Goal: Transaction & Acquisition: Book appointment/travel/reservation

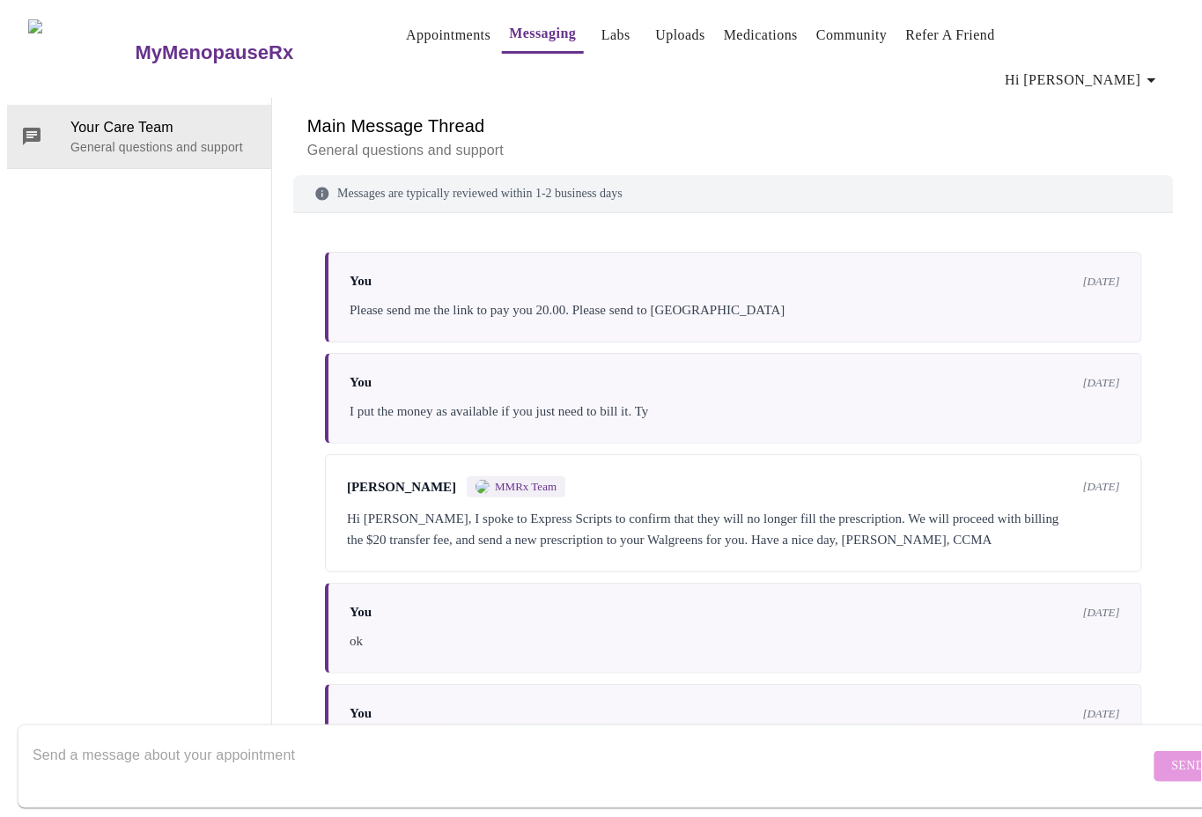
scroll to position [5616, 0]
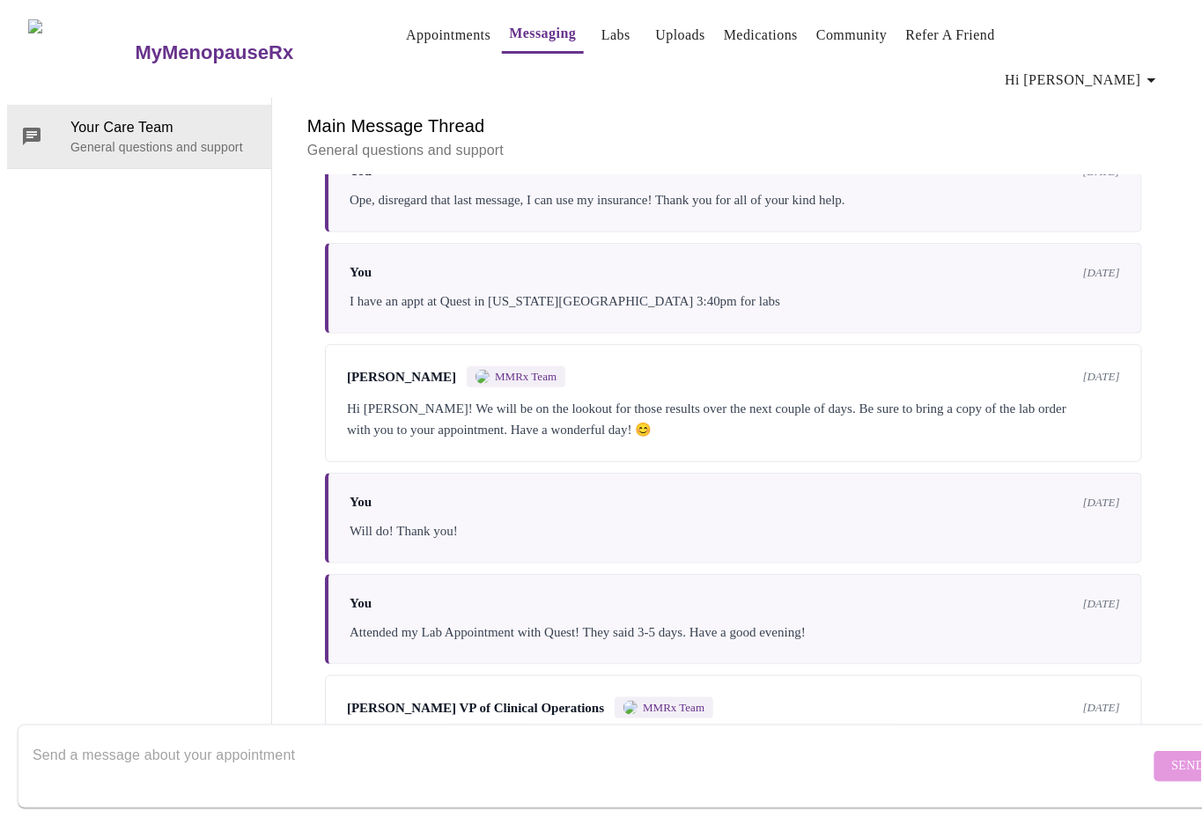
click at [516, 39] on link "Messaging" at bounding box center [542, 33] width 67 height 25
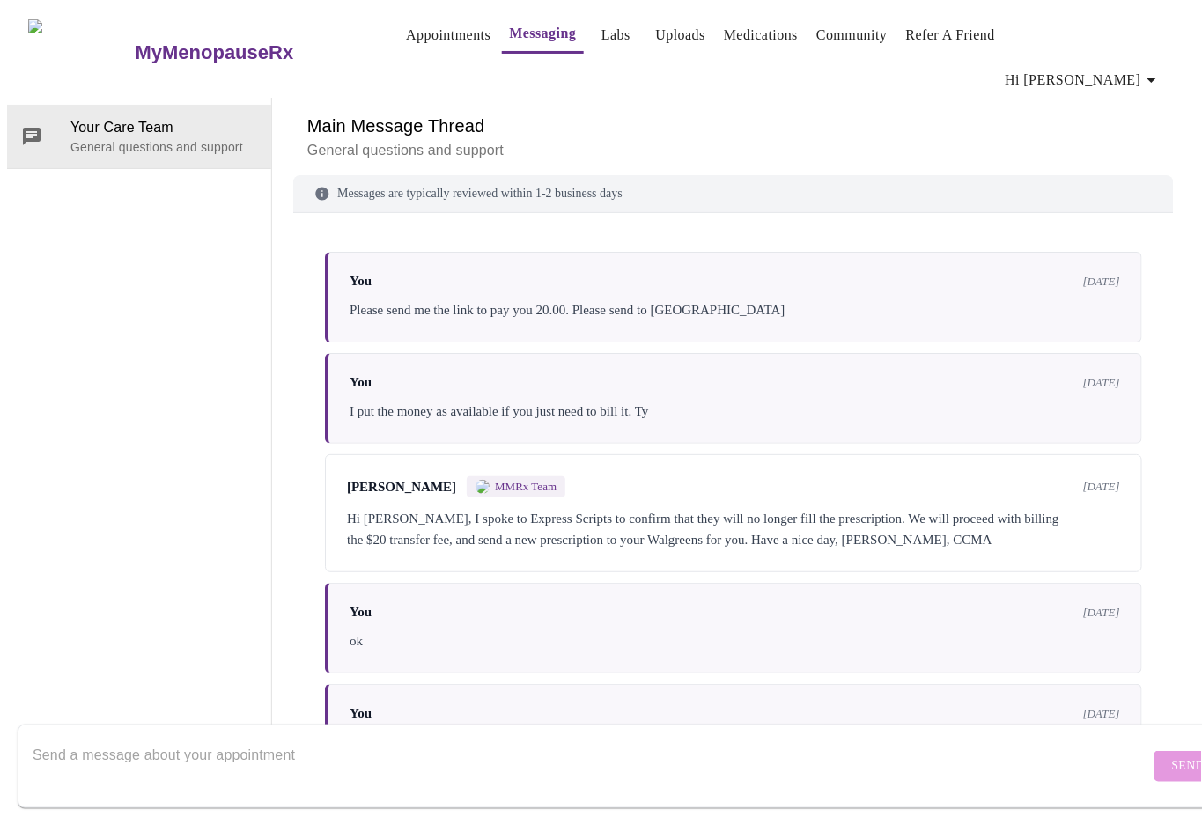
scroll to position [0, 0]
click at [430, 28] on link "Appointments" at bounding box center [448, 35] width 85 height 25
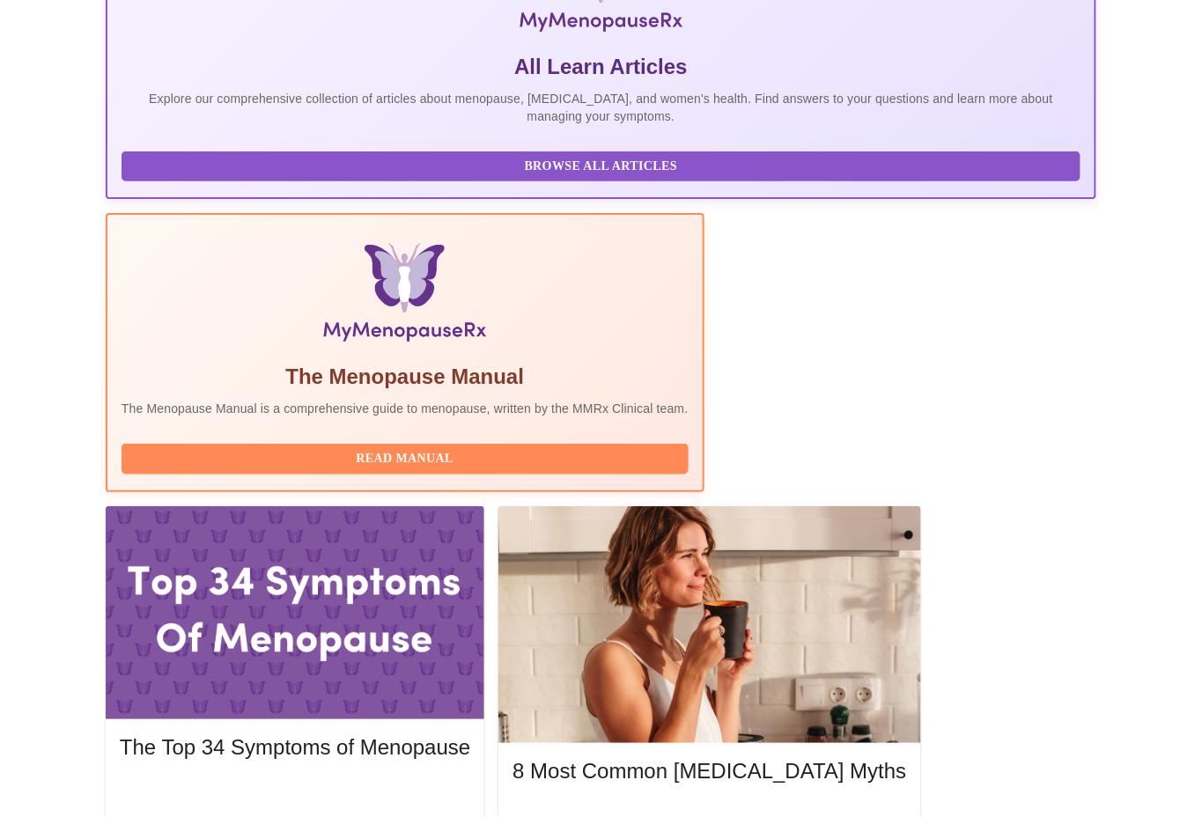
scroll to position [489, 0]
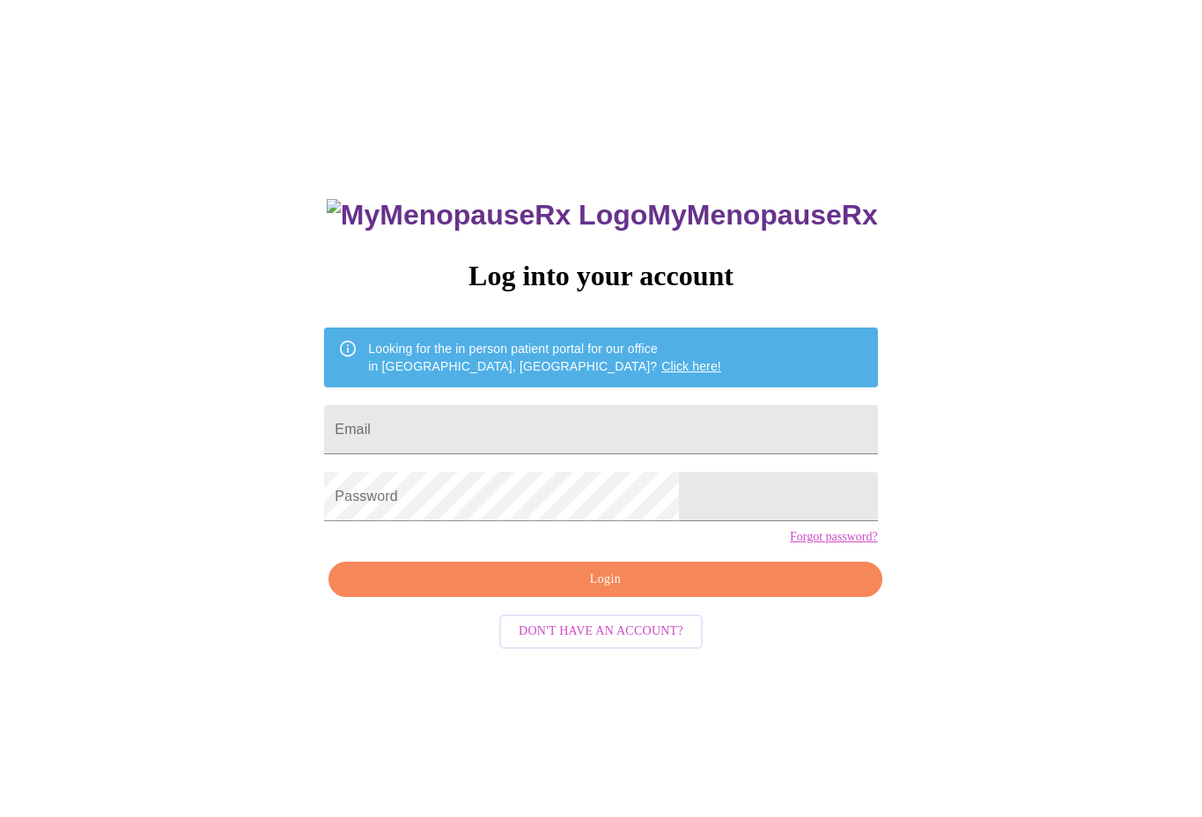
scroll to position [18, 0]
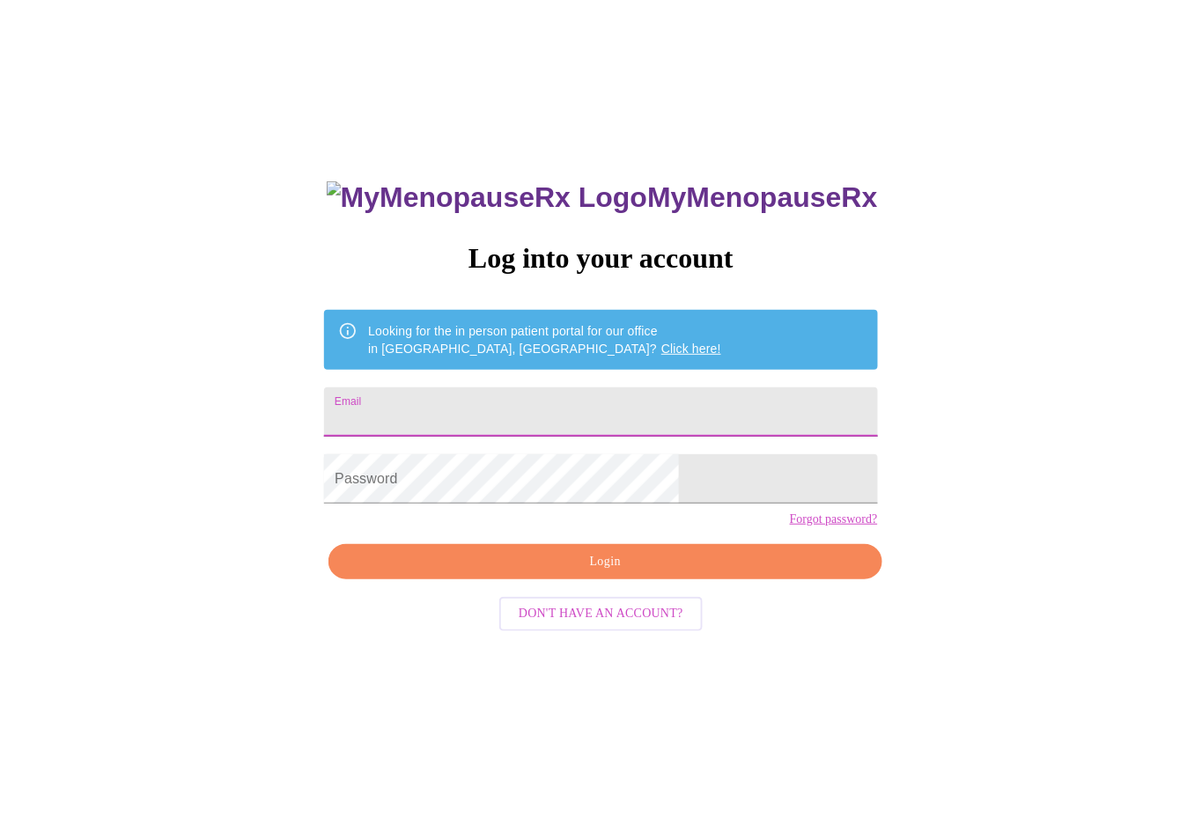
click at [457, 404] on input "Email" at bounding box center [600, 411] width 553 height 49
type input "[EMAIL_ADDRESS][DOMAIN_NAME]"
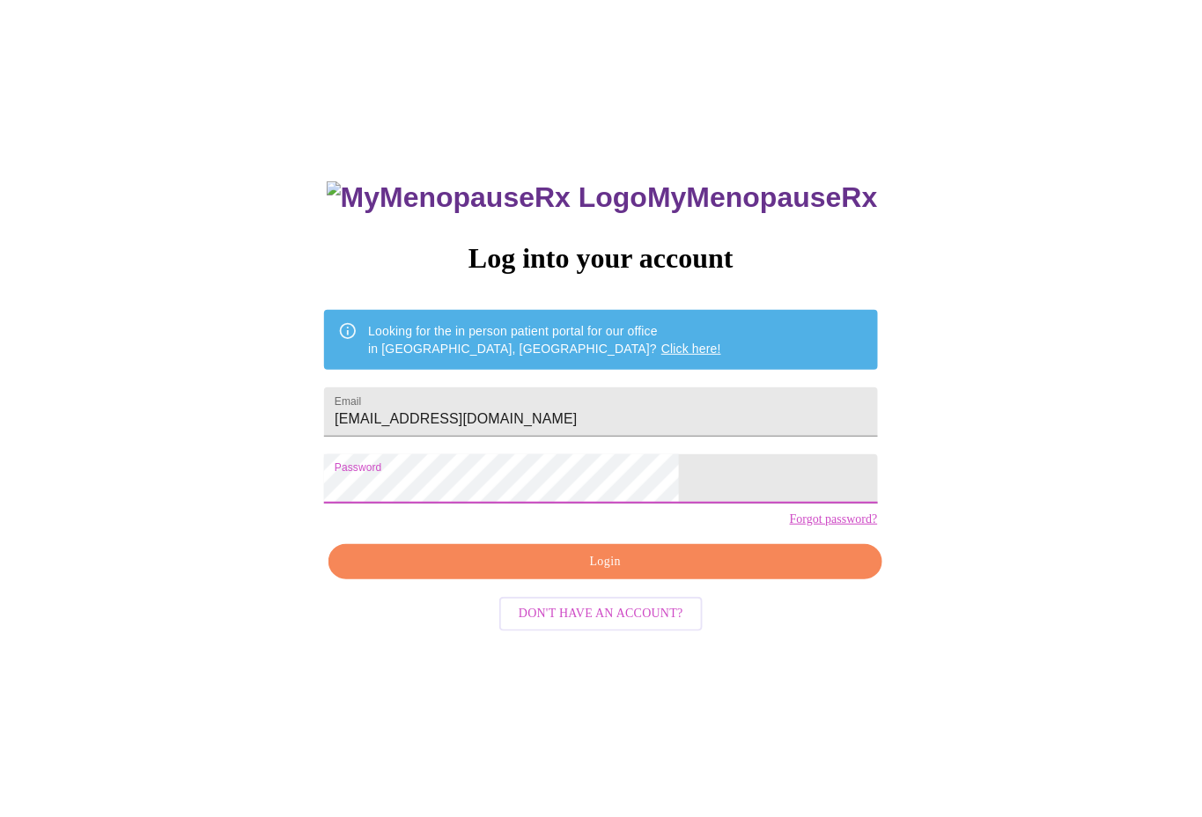
click at [625, 573] on span "Login" at bounding box center [605, 562] width 512 height 22
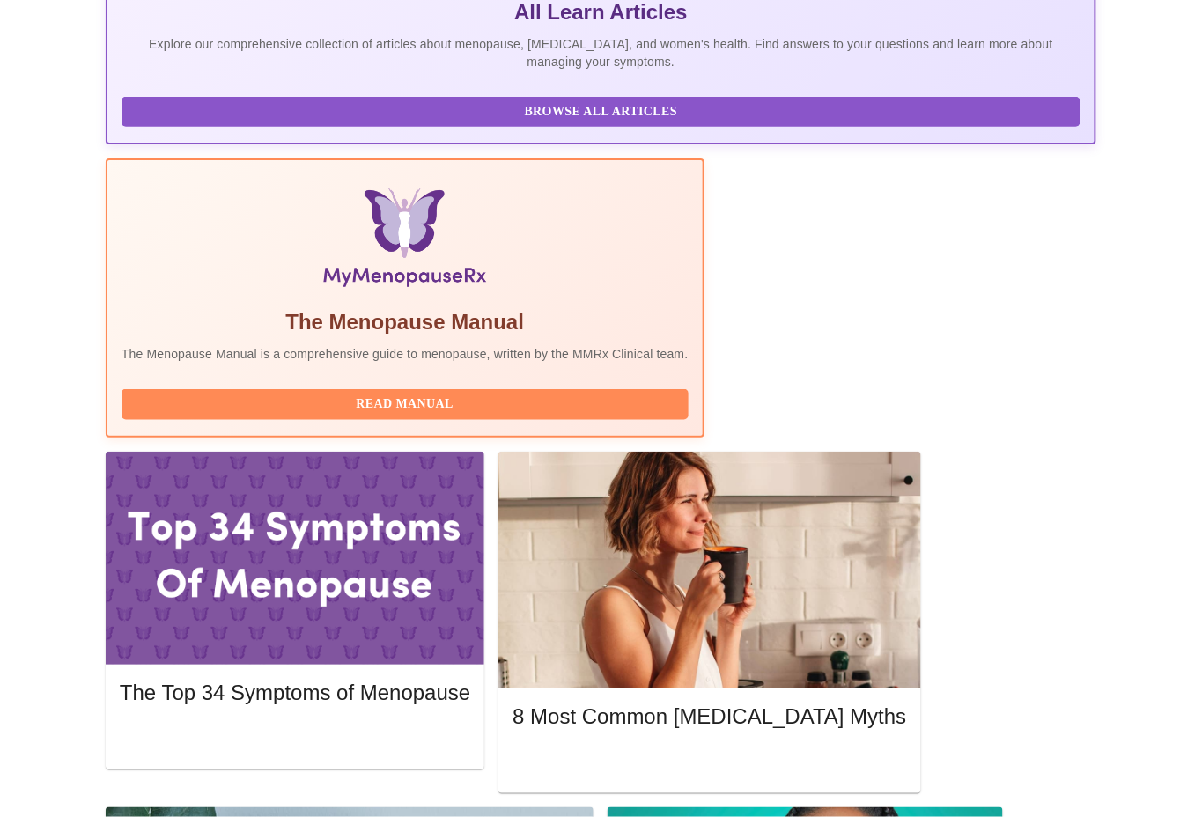
scroll to position [489, 0]
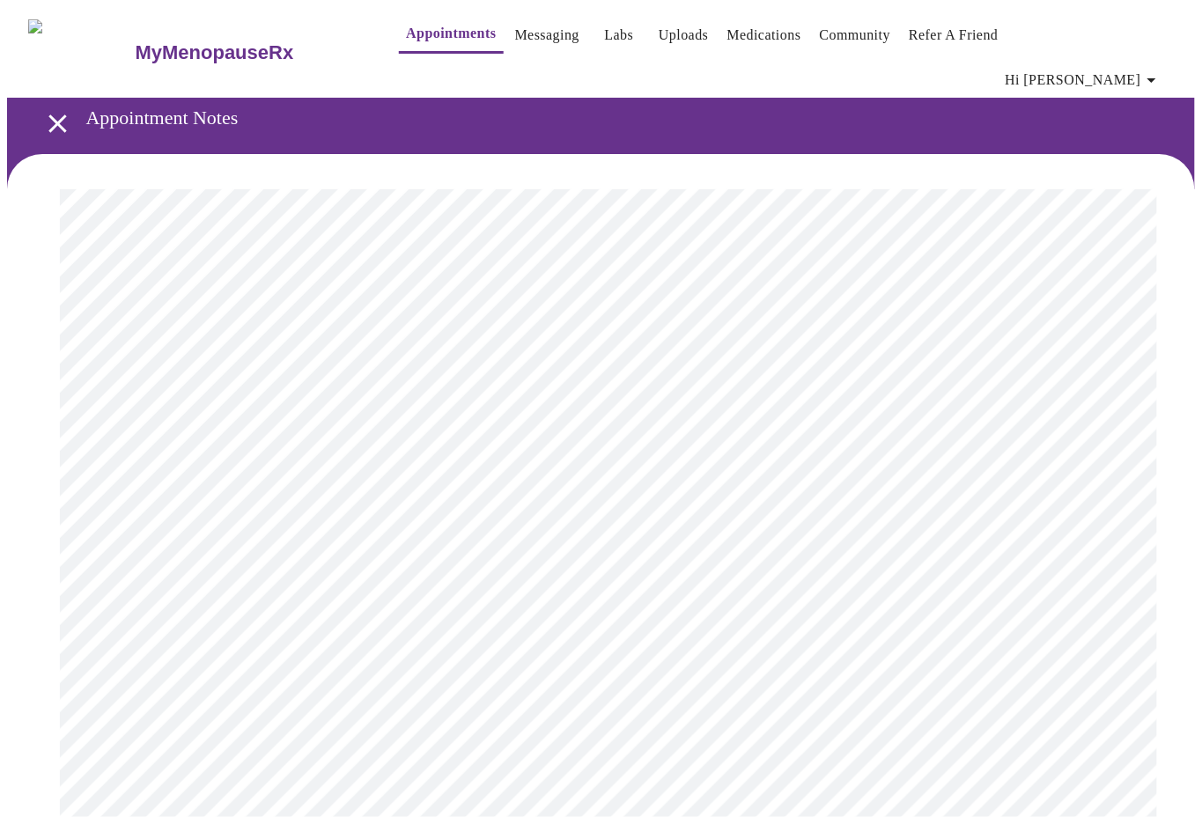
click at [443, 33] on link "Appointments" at bounding box center [451, 33] width 90 height 25
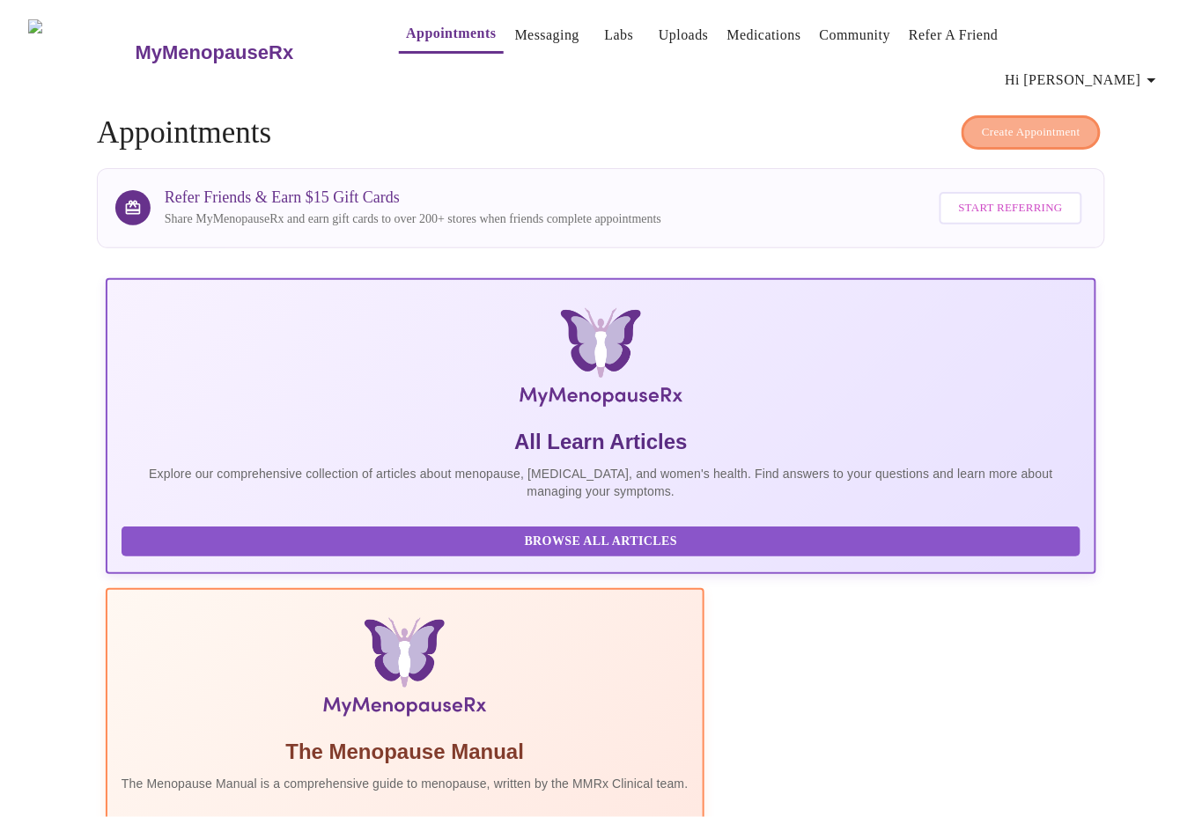
click at [1021, 122] on span "Create Appointment" at bounding box center [1031, 132] width 99 height 20
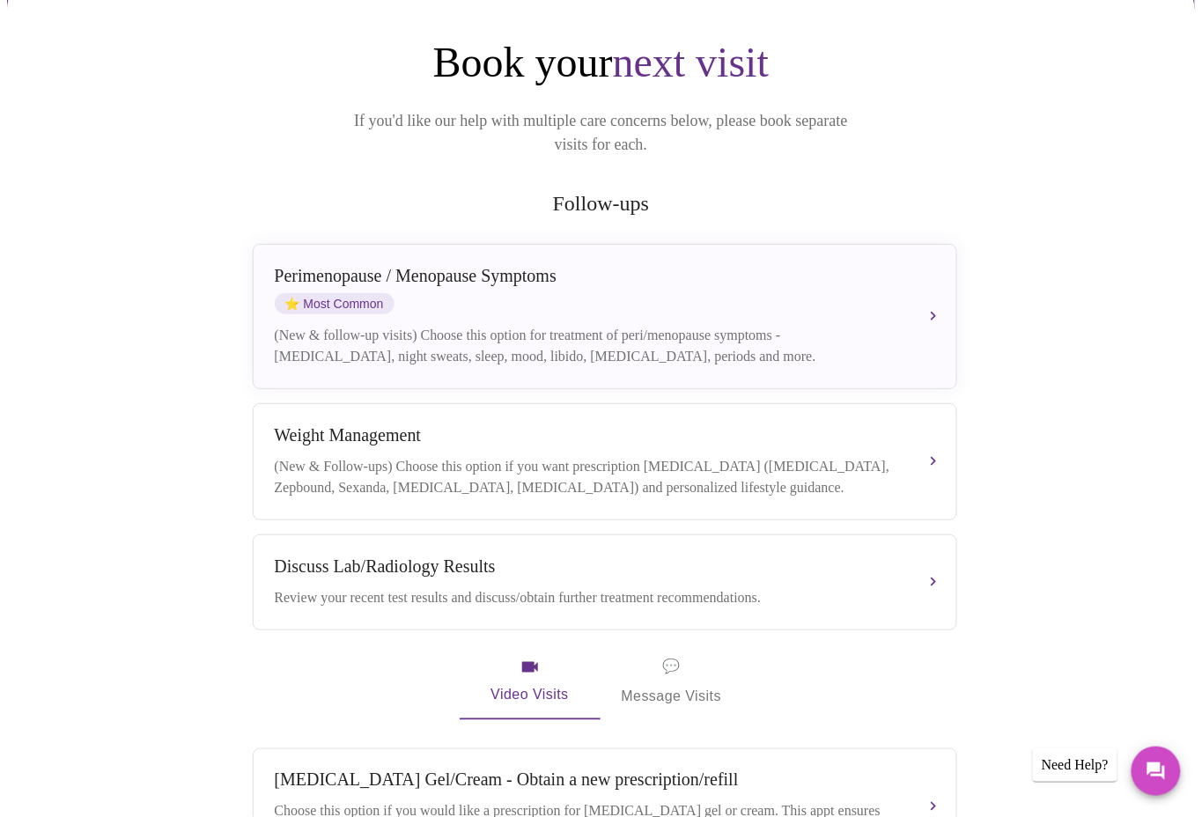
scroll to position [293, 0]
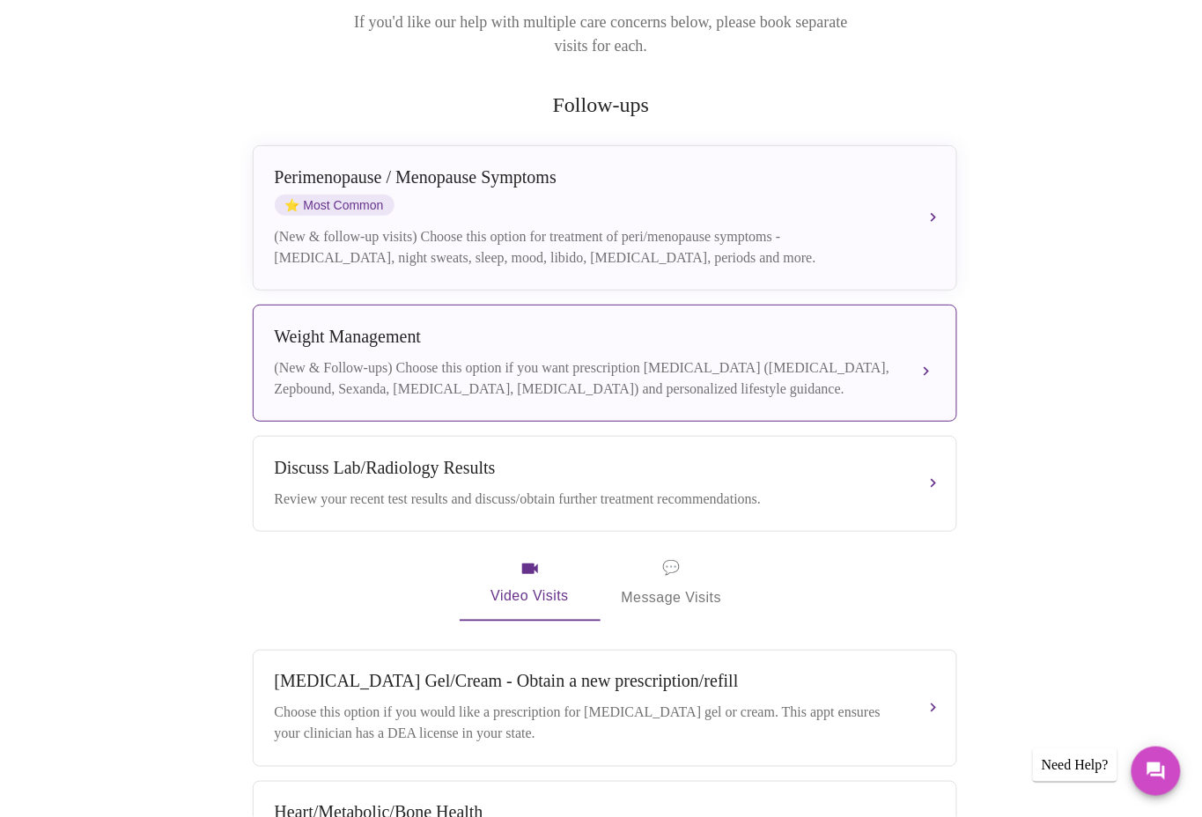
click at [912, 327] on div "[MEDICAL_DATA] (New & Follow-ups) Choose this option if you want prescription […" at bounding box center [605, 363] width 660 height 73
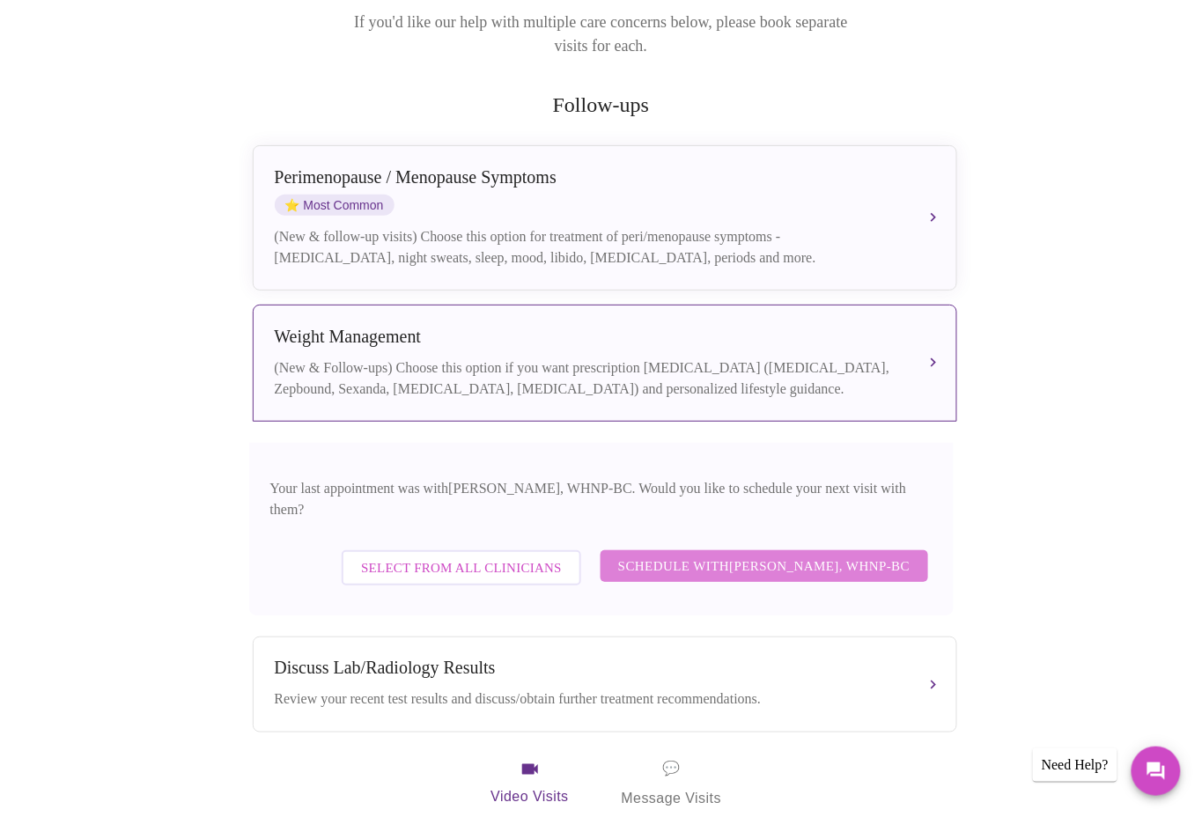
click at [799, 555] on span "Schedule with [PERSON_NAME], WHNP-BC" at bounding box center [764, 566] width 292 height 23
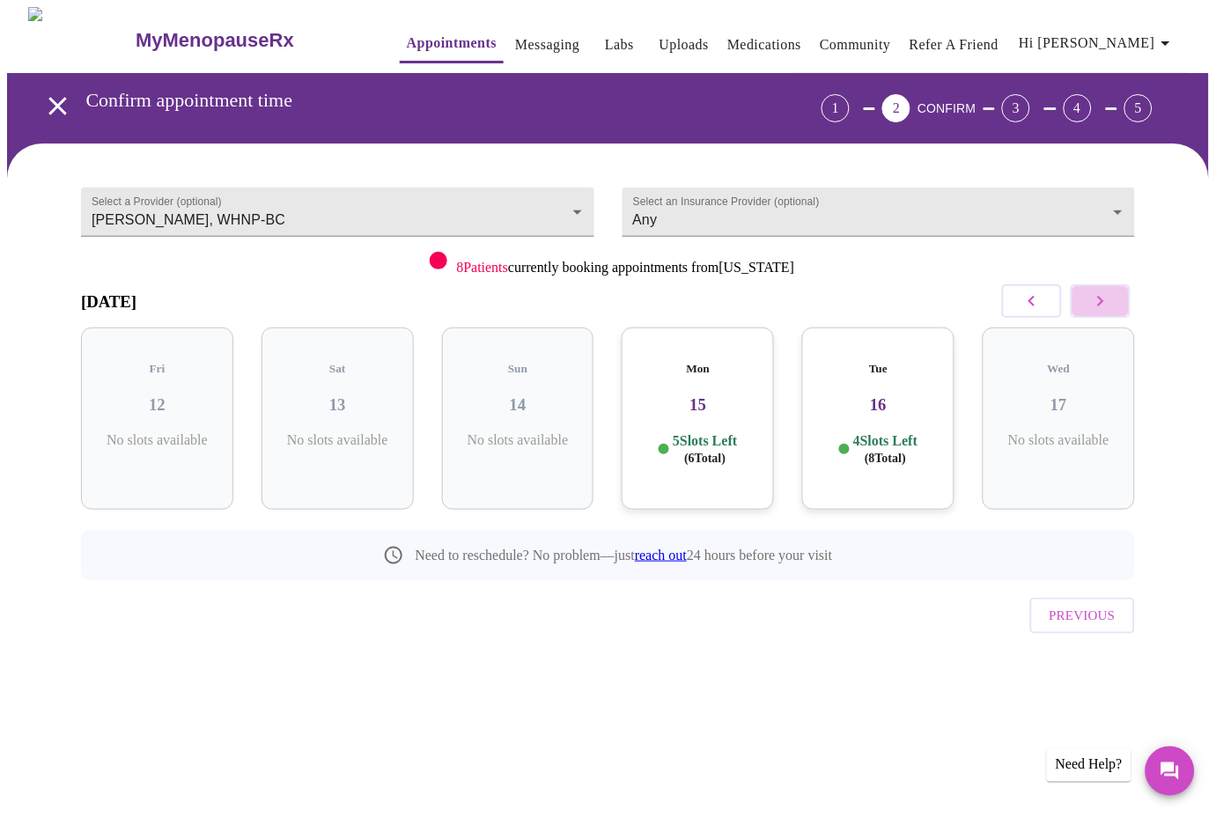
click at [1103, 301] on icon "button" at bounding box center [1100, 301] width 21 height 21
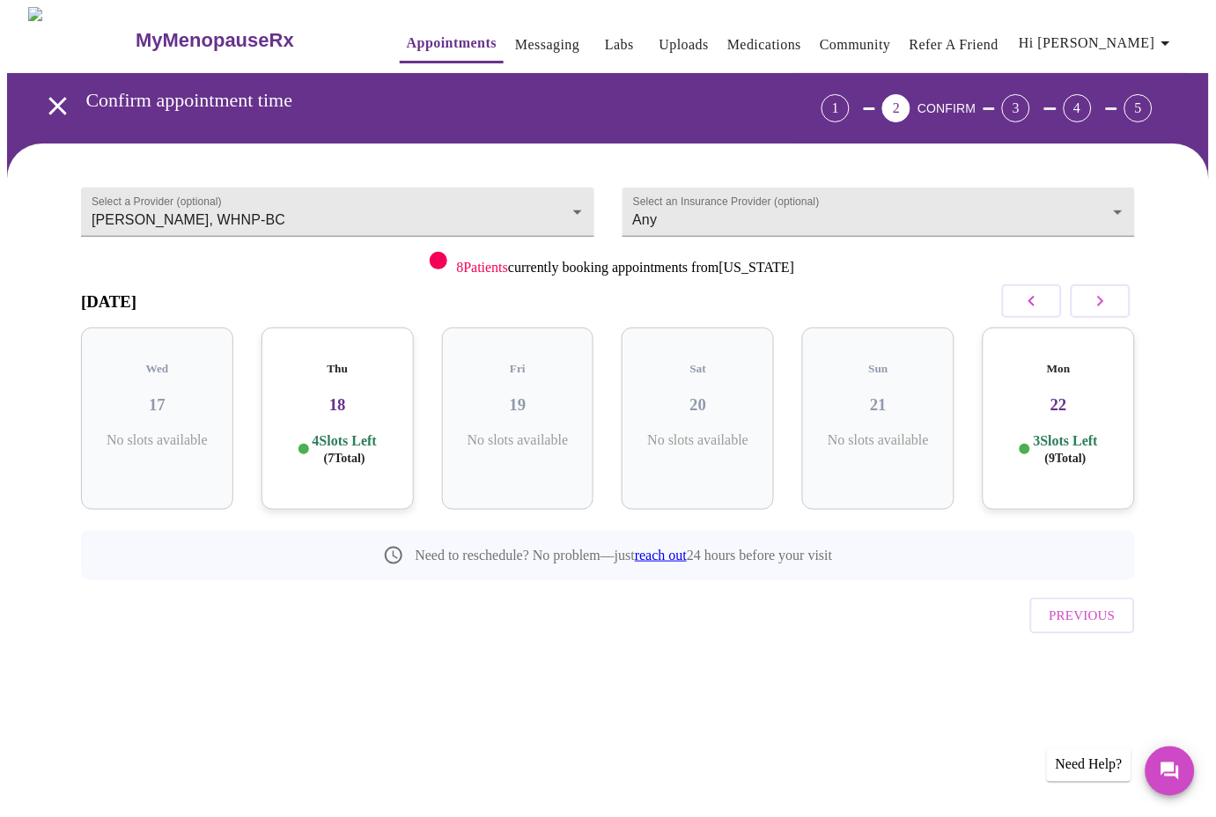
click at [1103, 301] on icon "button" at bounding box center [1100, 301] width 21 height 21
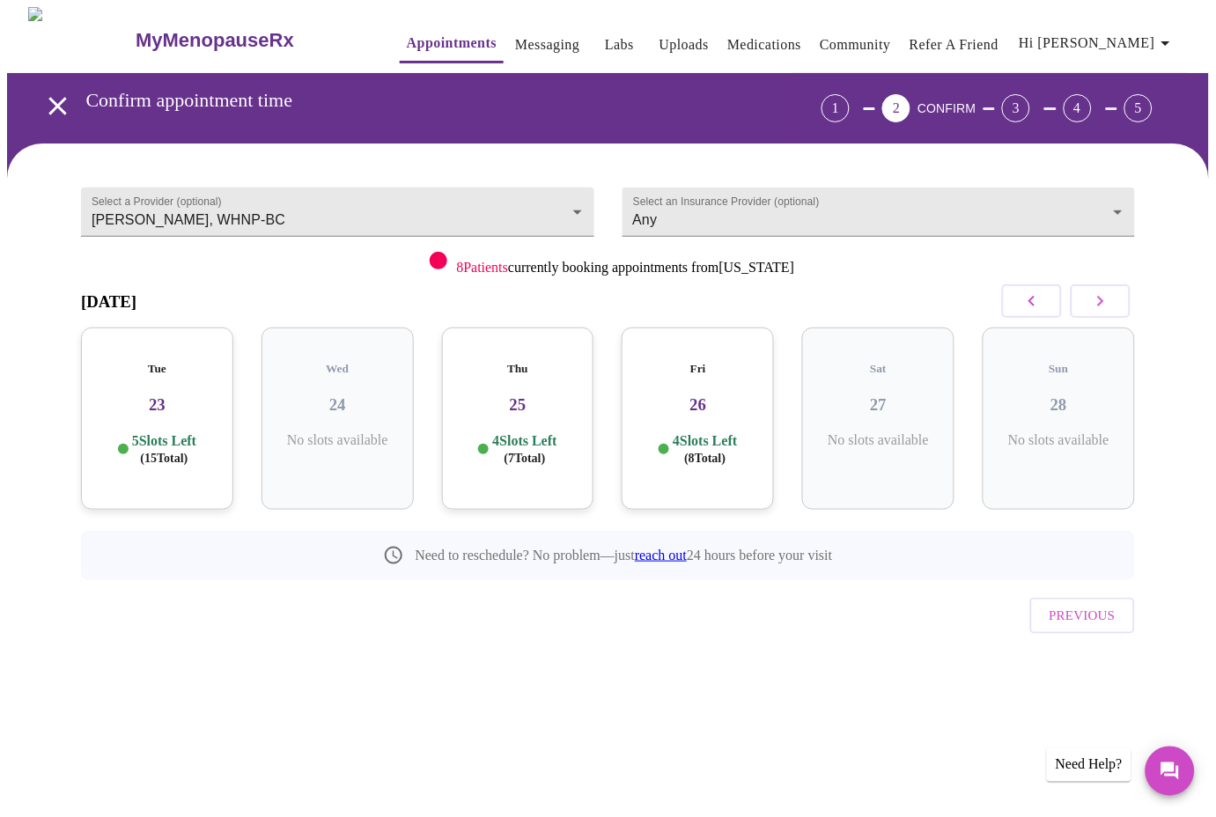
click at [1103, 301] on icon "button" at bounding box center [1100, 301] width 21 height 21
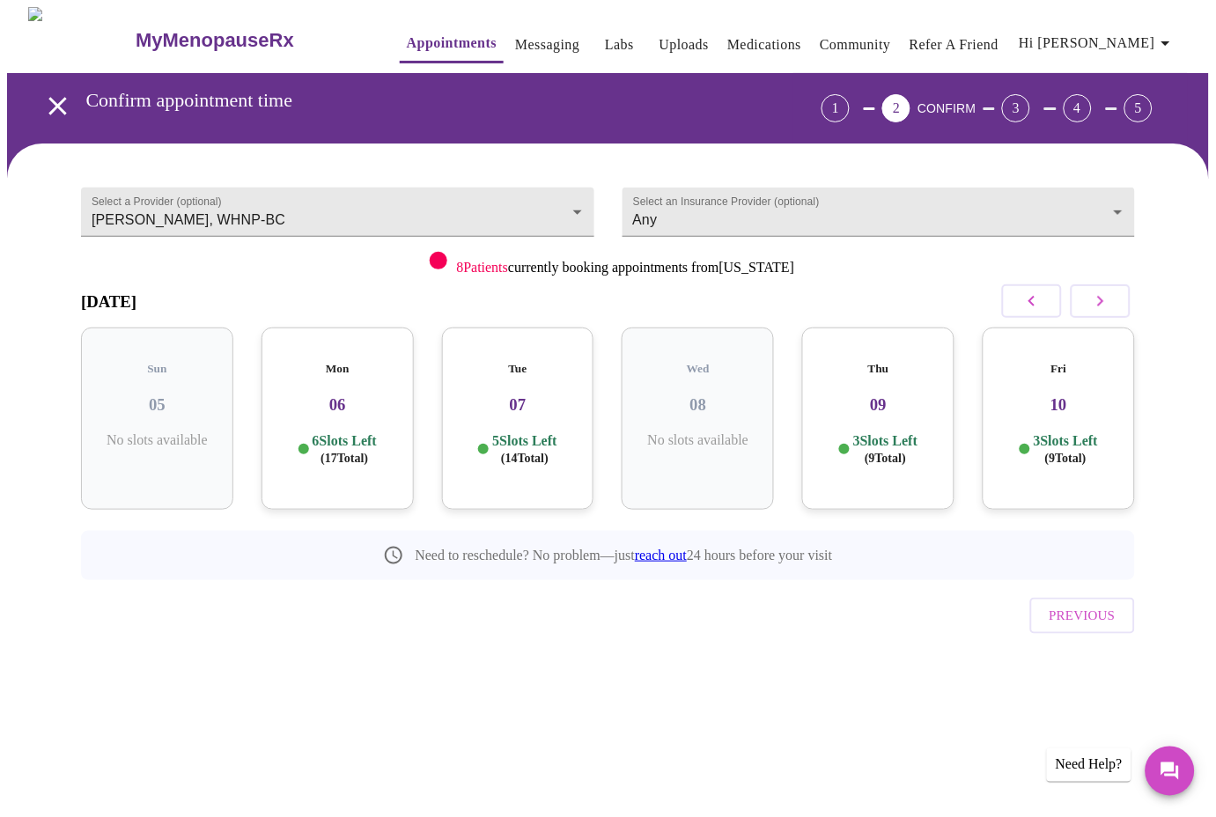
click at [1108, 301] on icon "button" at bounding box center [1100, 301] width 21 height 21
click at [1043, 302] on icon "button" at bounding box center [1031, 301] width 21 height 21
click at [906, 404] on div "Fri 03 4 Slots Left ( 7 Total)" at bounding box center [878, 419] width 152 height 182
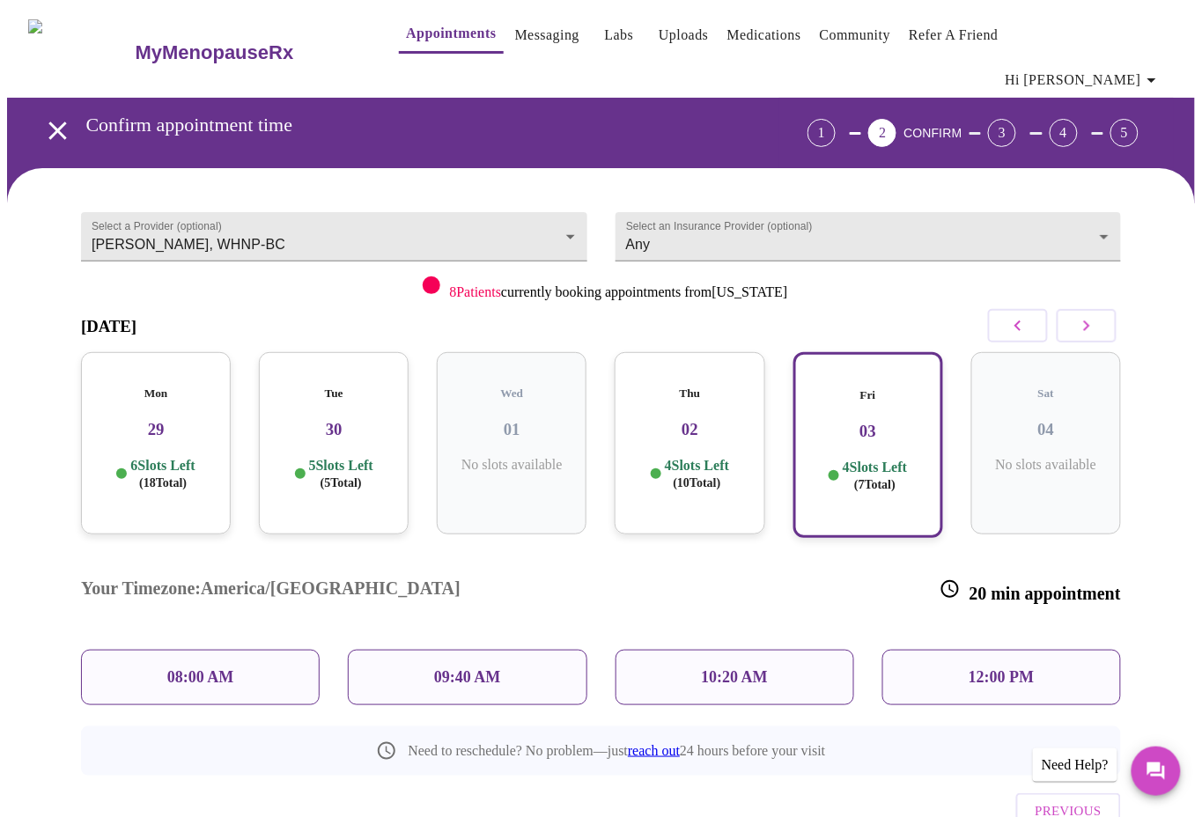
click at [1097, 315] on icon "button" at bounding box center [1086, 325] width 21 height 21
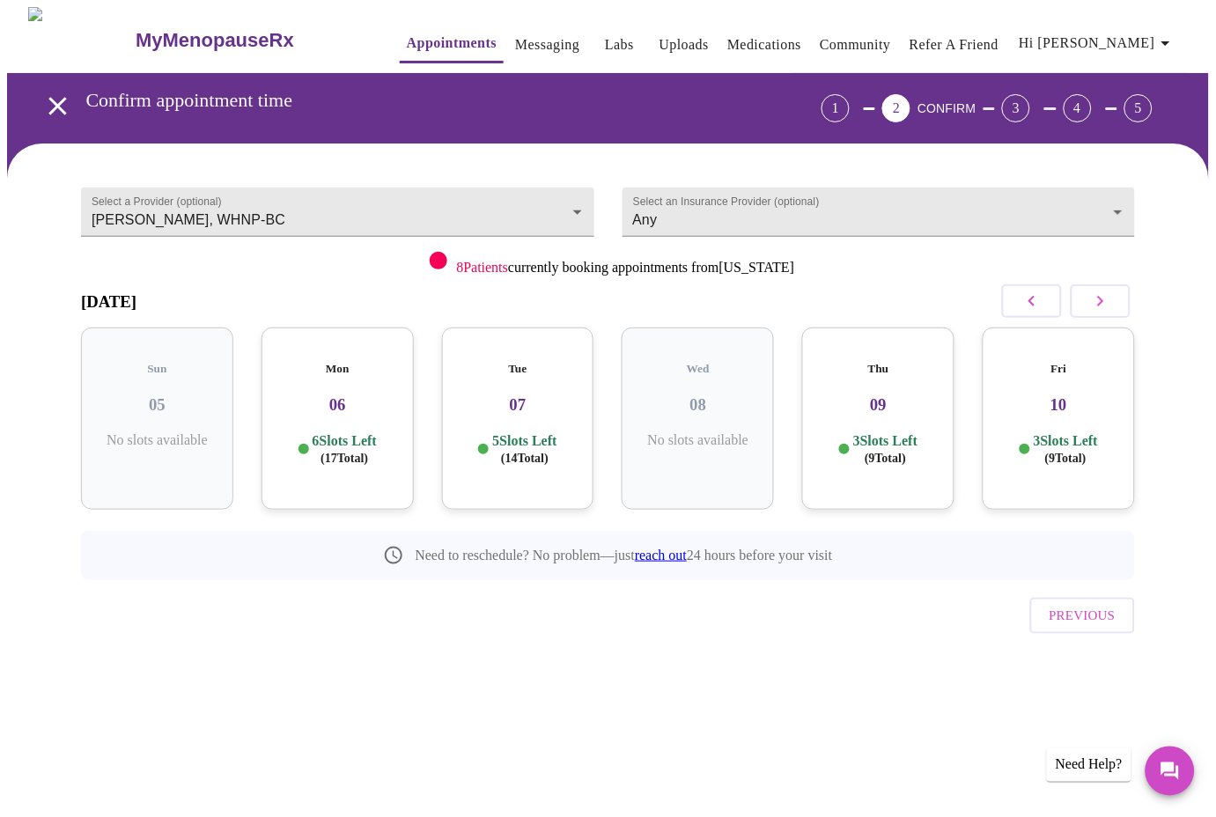
click at [347, 452] on span "( 17 Total)" at bounding box center [345, 458] width 48 height 13
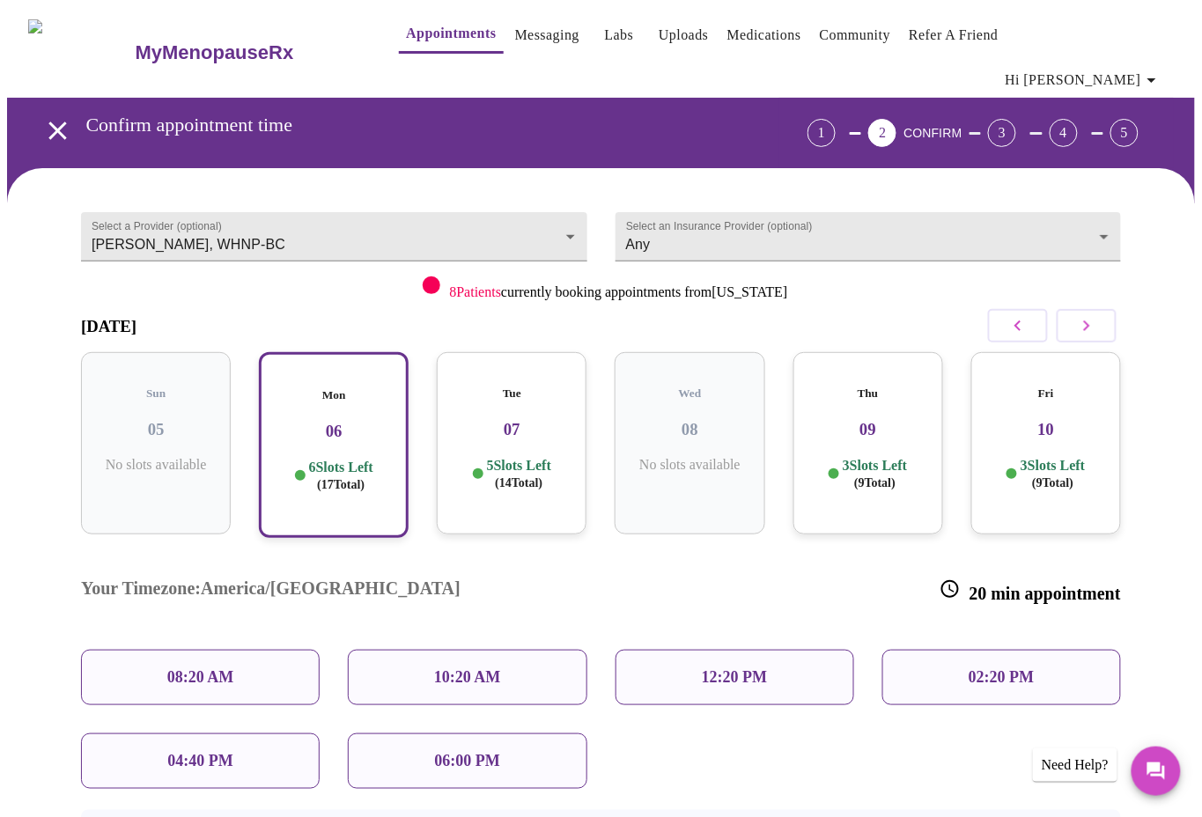
click at [483, 752] on p "06:00 PM" at bounding box center [467, 761] width 65 height 18
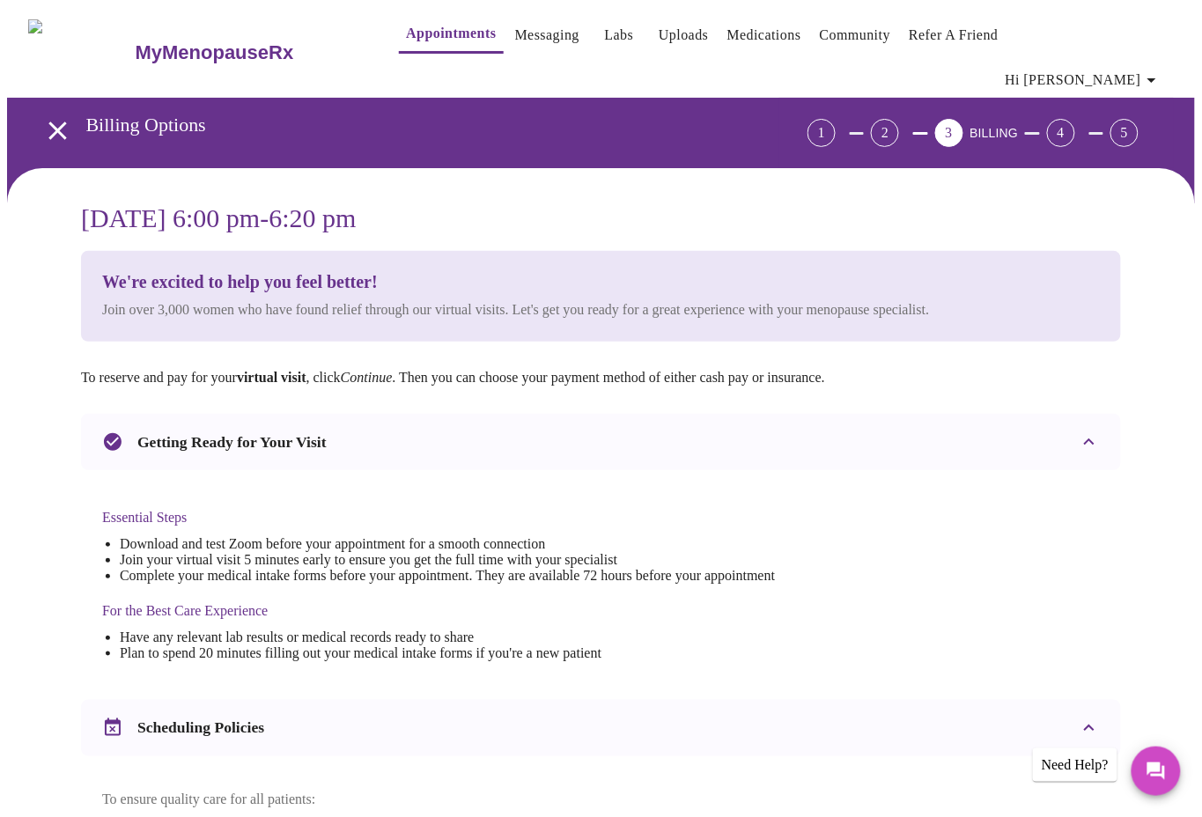
scroll to position [391, 0]
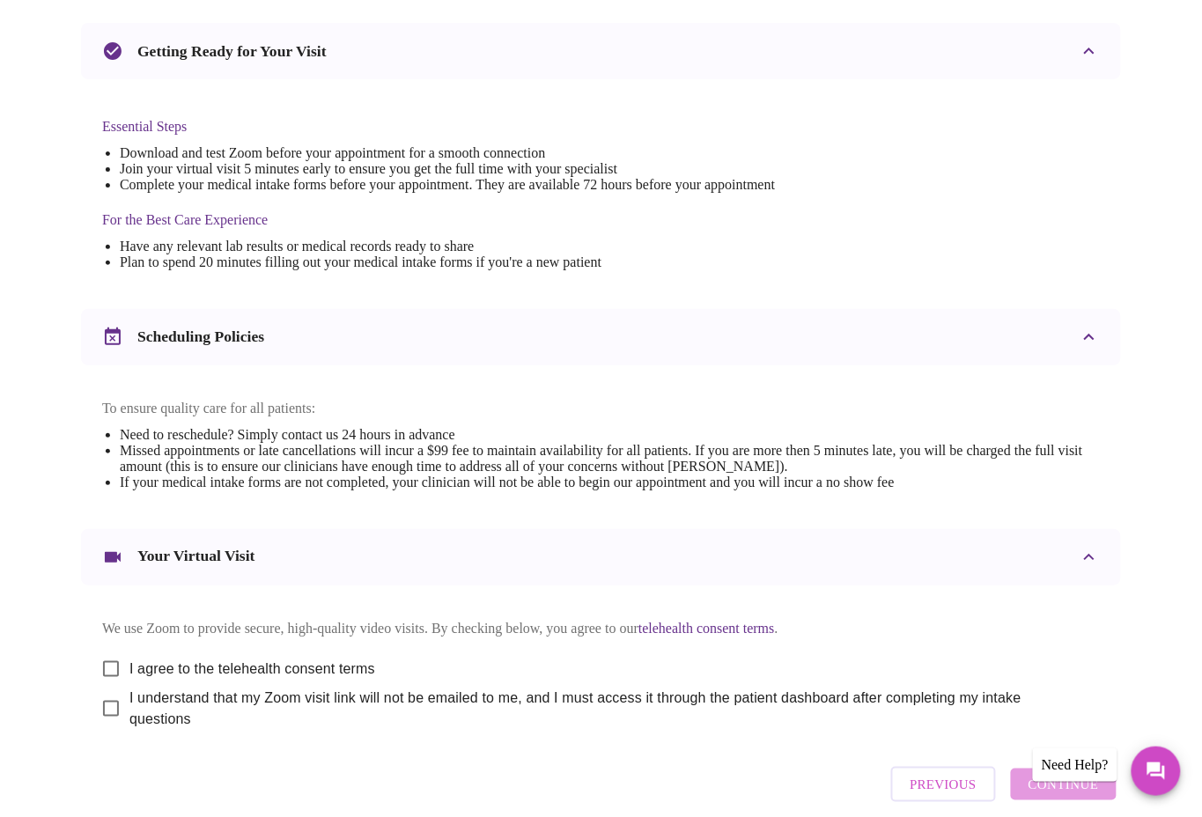
click at [103, 651] on input "I agree to the telehealth consent terms" at bounding box center [110, 669] width 37 height 37
checkbox input "true"
click at [104, 694] on input "I understand that my Zoom visit link will not be emailed to me, and I must acce…" at bounding box center [110, 708] width 37 height 37
checkbox input "true"
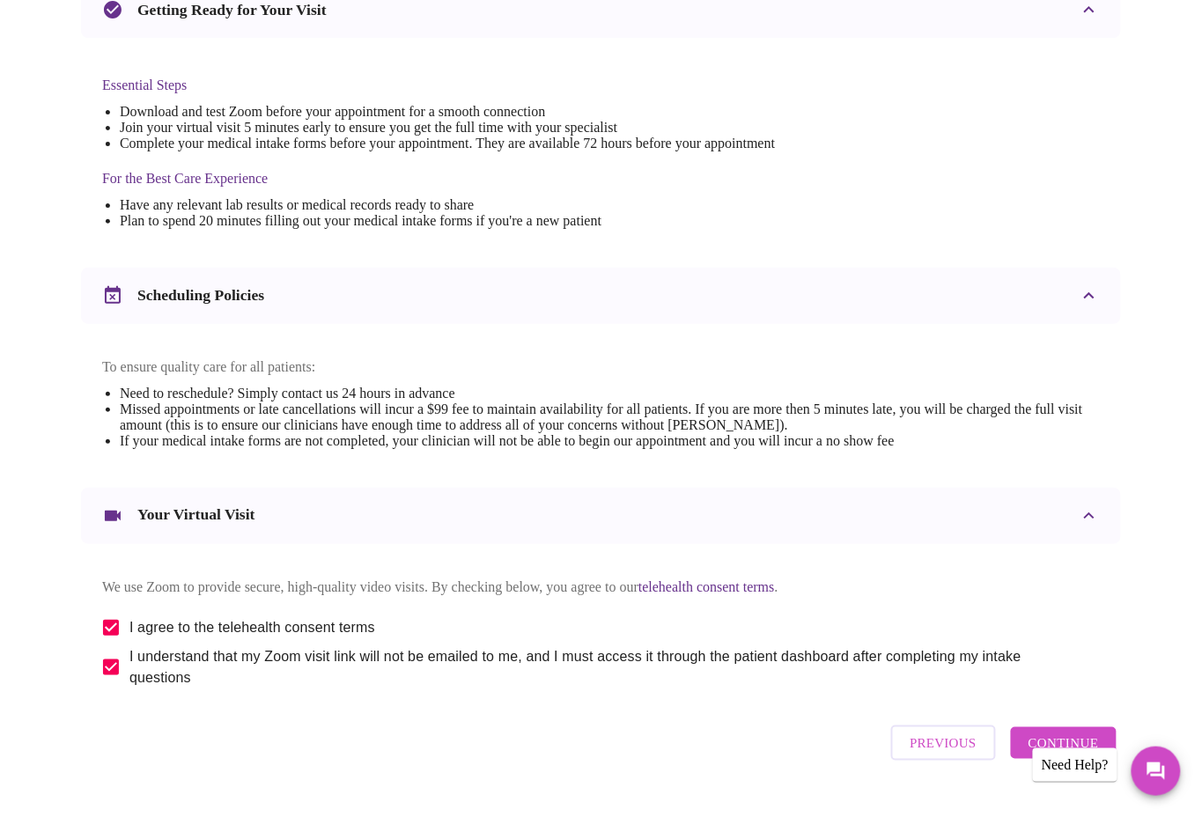
scroll to position [455, 0]
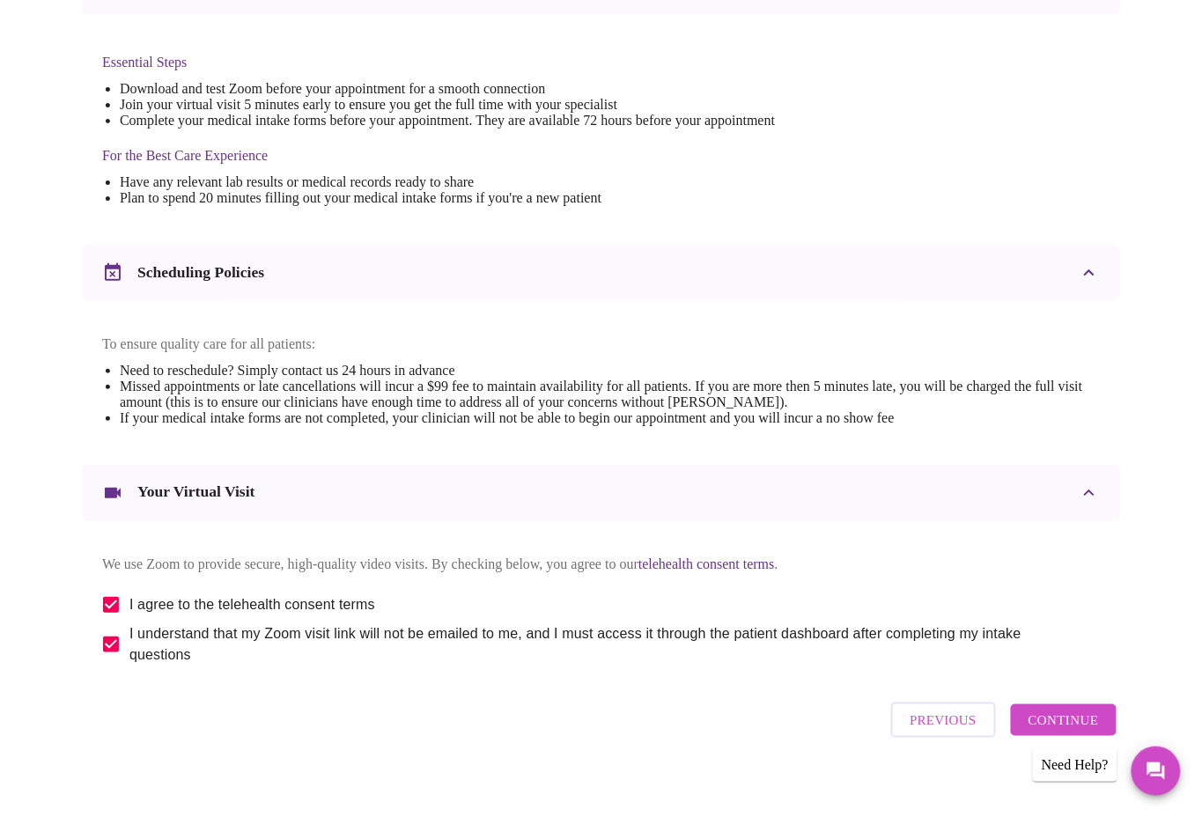
click at [1079, 709] on span "Continue" at bounding box center [1063, 720] width 70 height 23
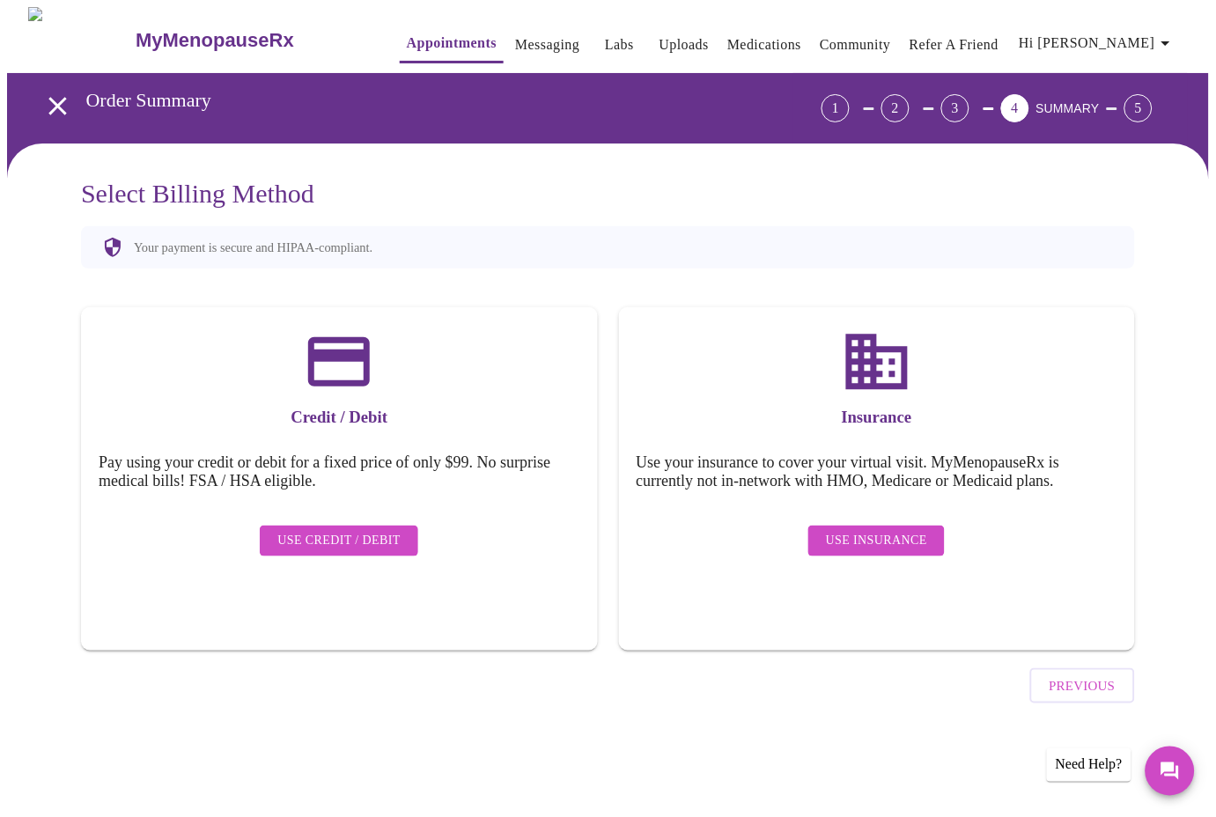
click at [873, 530] on span "Use Insurance" at bounding box center [876, 541] width 101 height 22
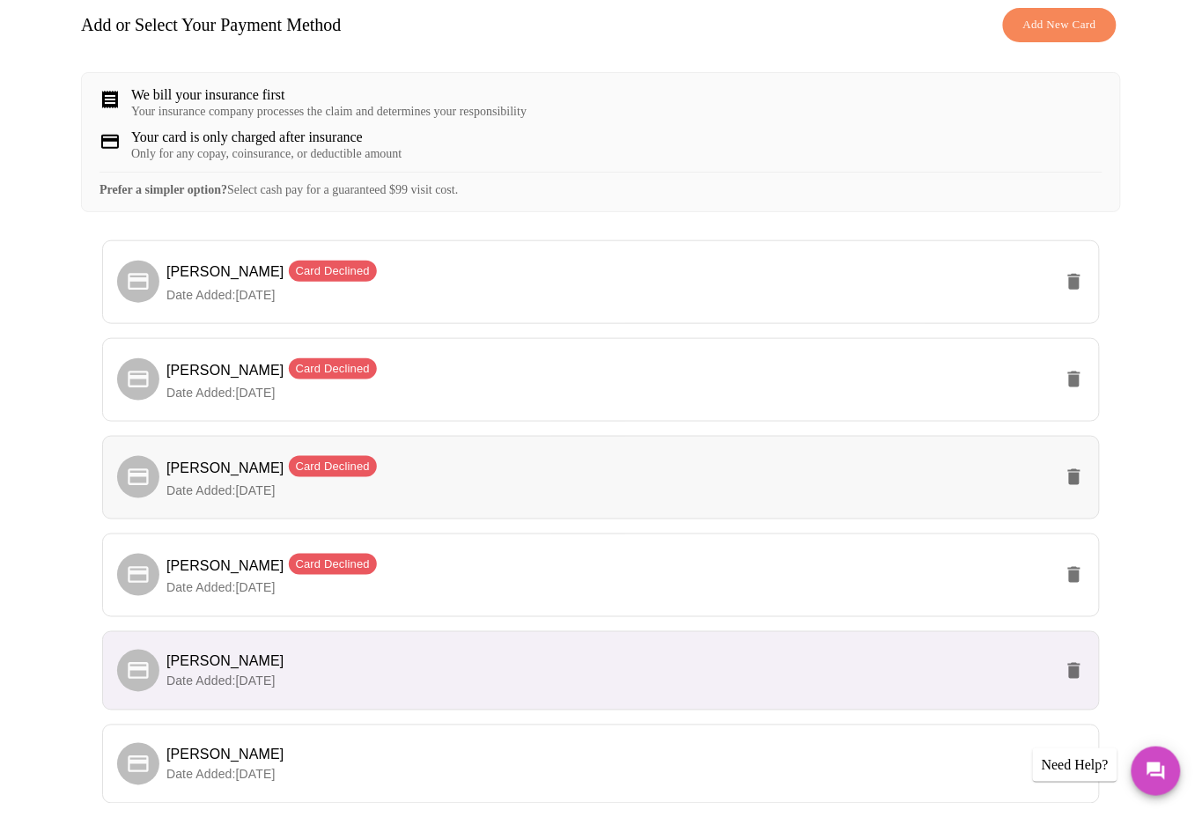
scroll to position [432, 0]
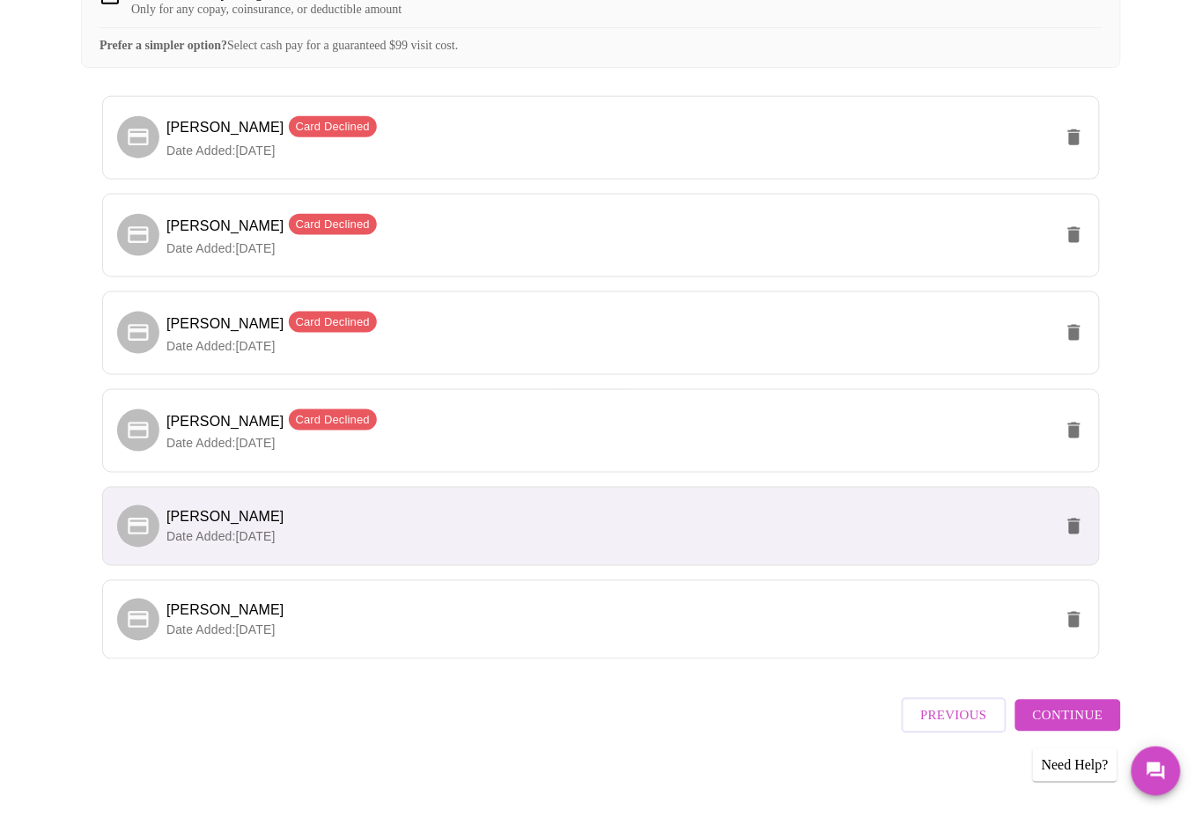
click at [507, 528] on p "Date Added: [DATE]" at bounding box center [609, 537] width 887 height 18
click at [488, 523] on span "[PERSON_NAME]" at bounding box center [609, 517] width 887 height 21
click at [1073, 711] on span "Continue" at bounding box center [1068, 715] width 70 height 23
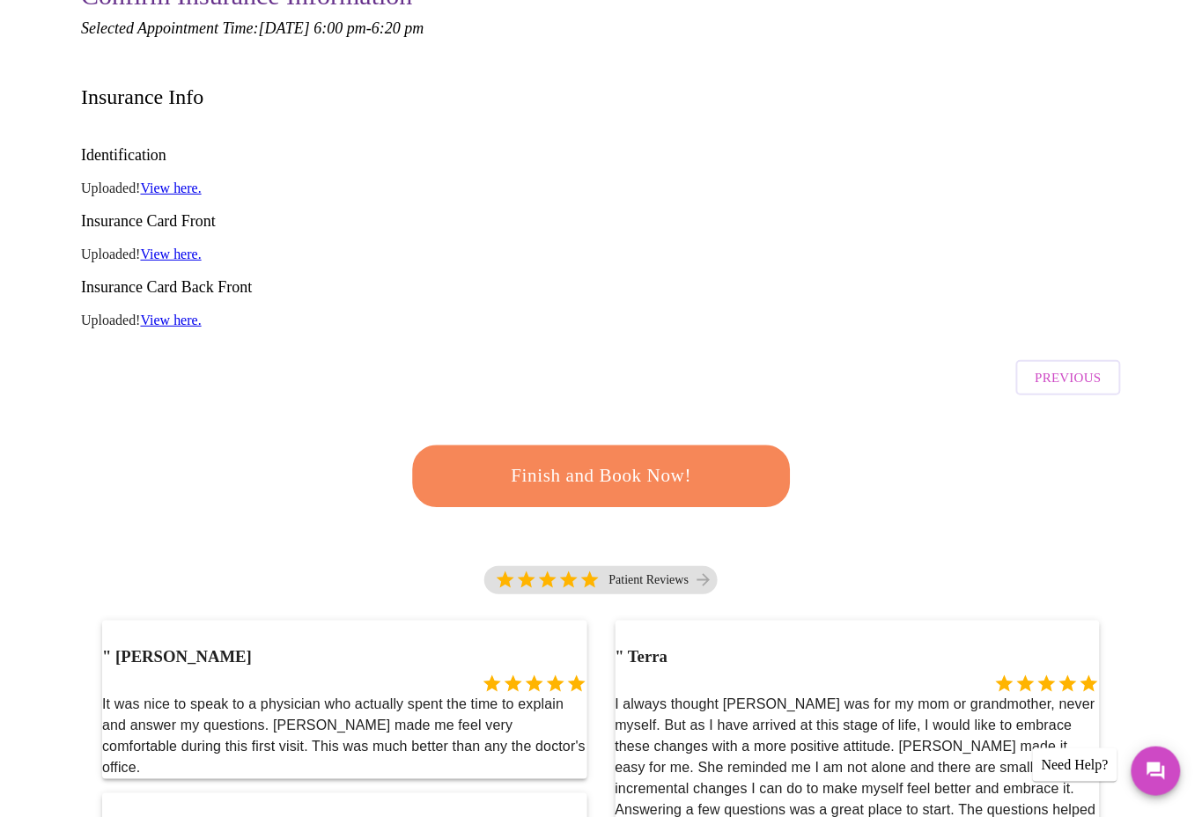
scroll to position [0, 0]
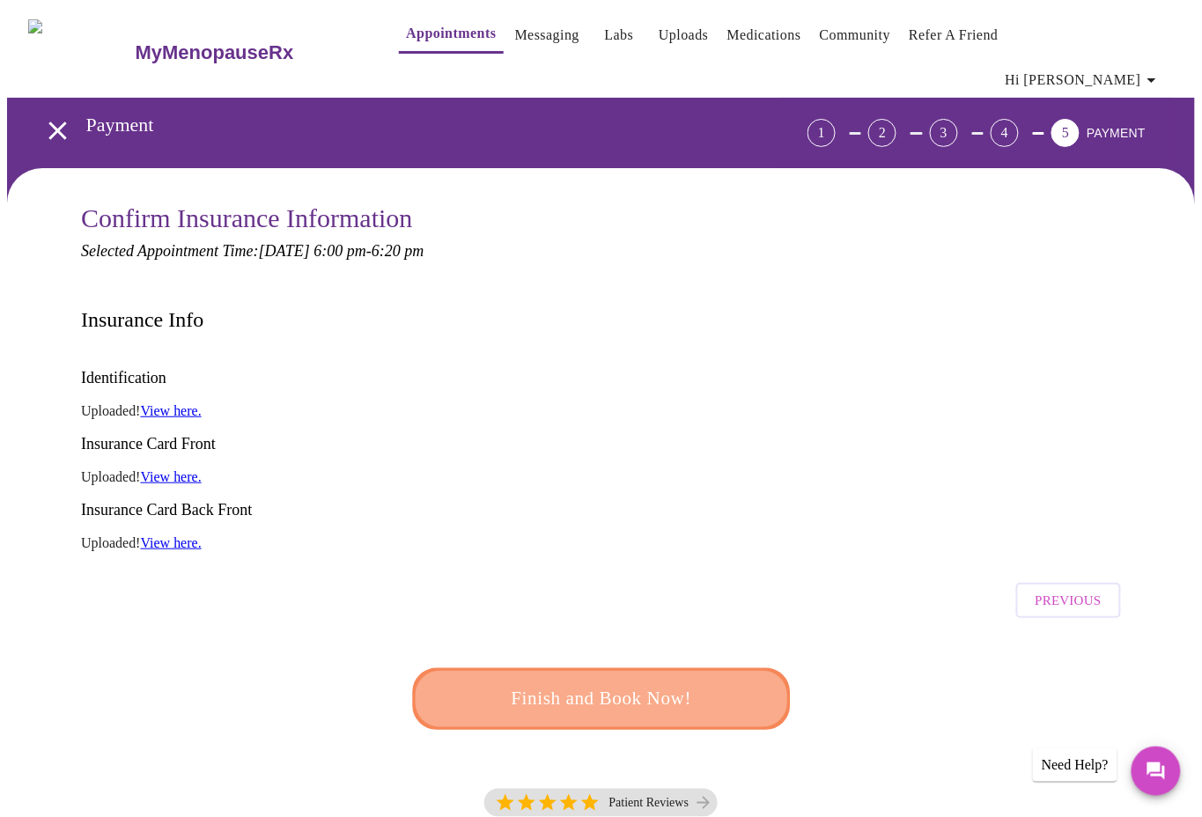
click at [616, 683] on span "Finish and Book Now!" at bounding box center [602, 699] width 326 height 33
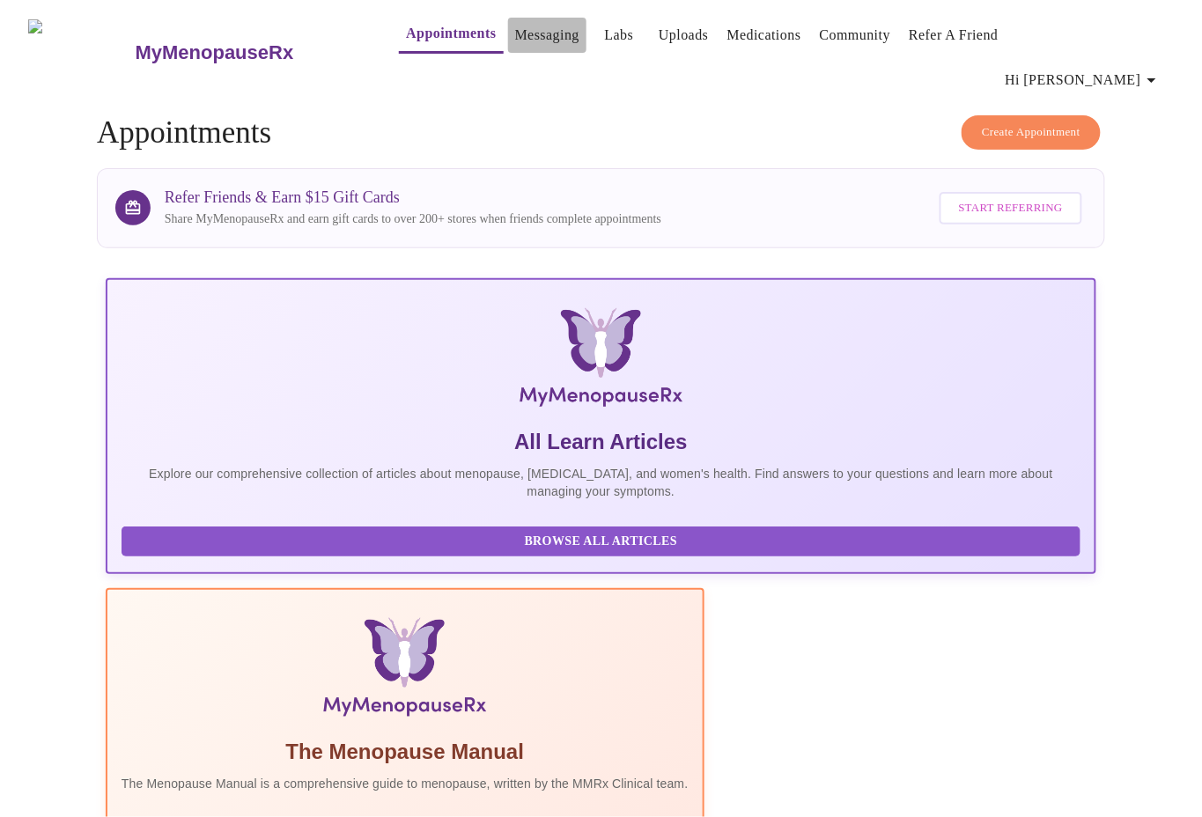
click at [515, 30] on link "Messaging" at bounding box center [547, 35] width 64 height 25
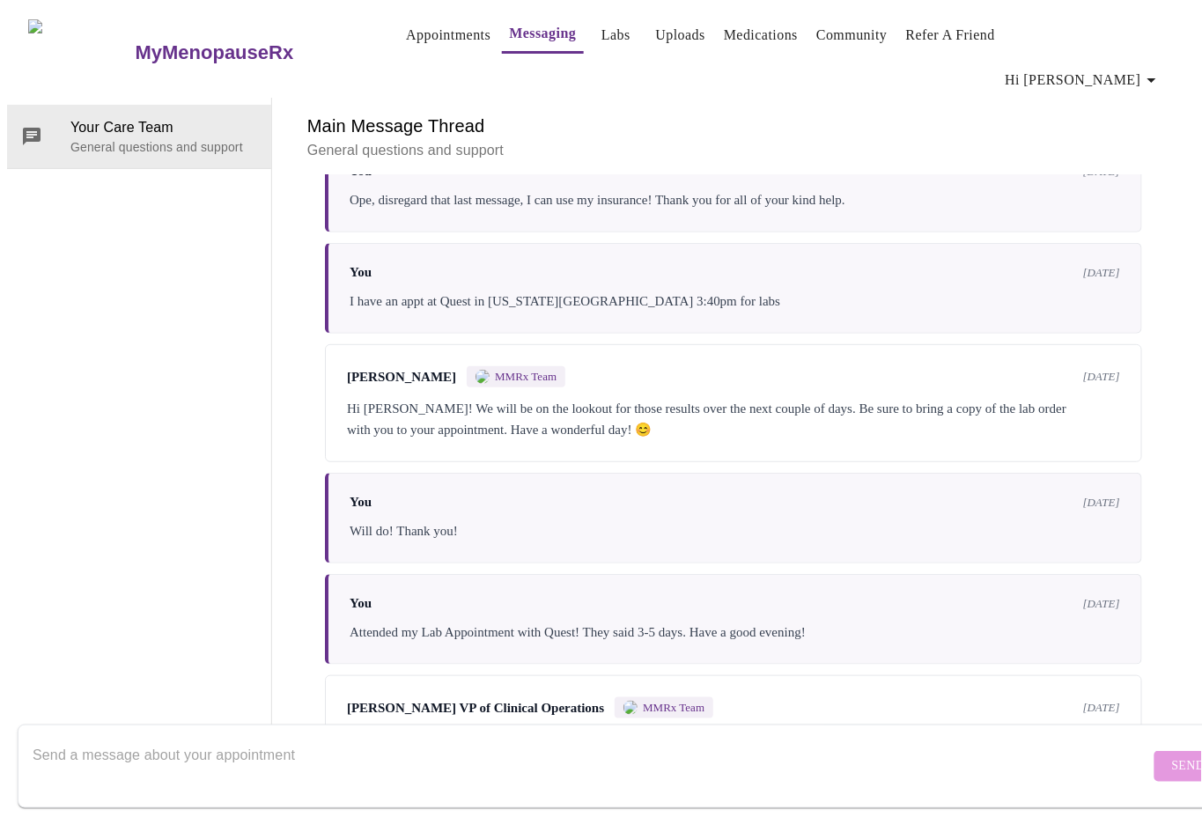
scroll to position [5616, 0]
